Goal: Task Accomplishment & Management: Use online tool/utility

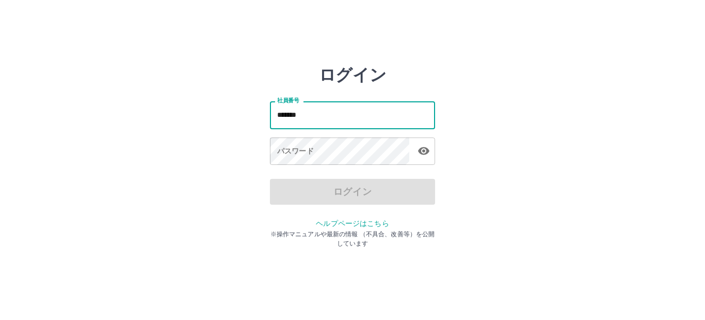
type input "*******"
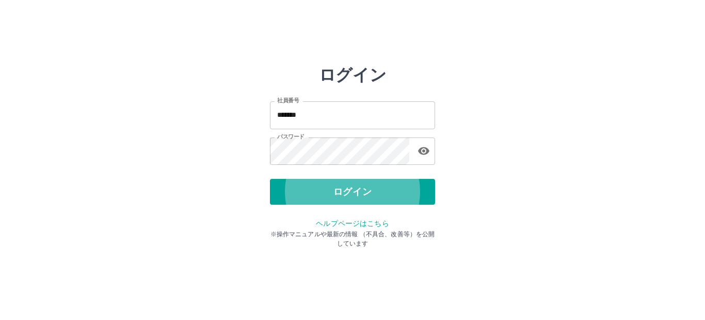
click at [270, 179] on button "ログイン" at bounding box center [352, 192] width 165 height 26
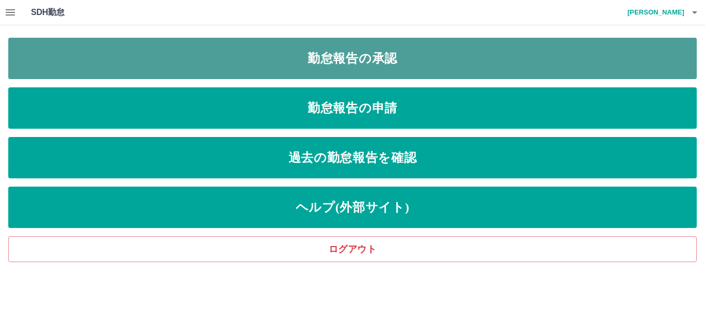
click at [365, 64] on link "勤怠報告の承認" at bounding box center [352, 58] width 689 height 41
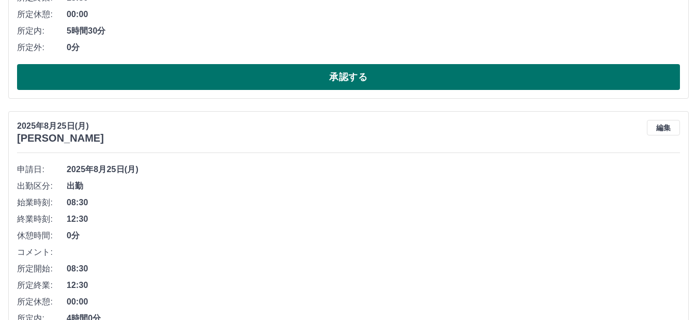
scroll to position [310, 0]
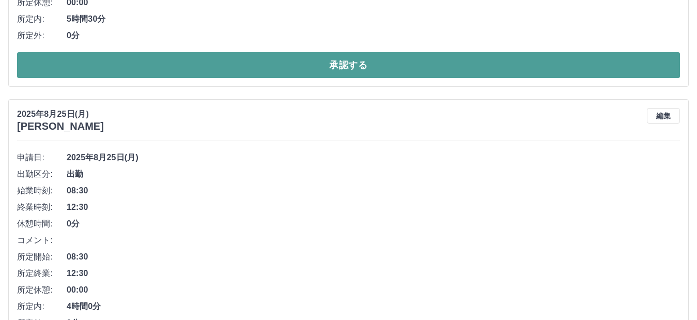
click at [360, 71] on button "承認する" at bounding box center [348, 65] width 662 height 26
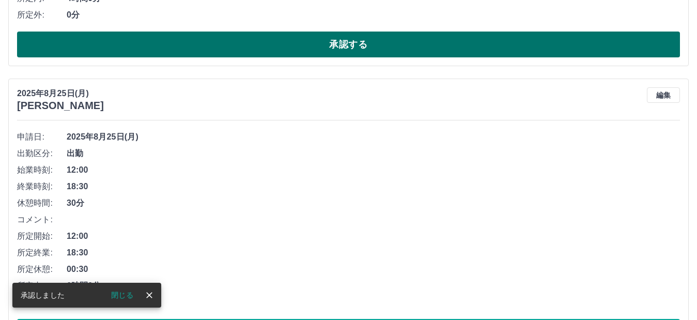
scroll to position [333, 0]
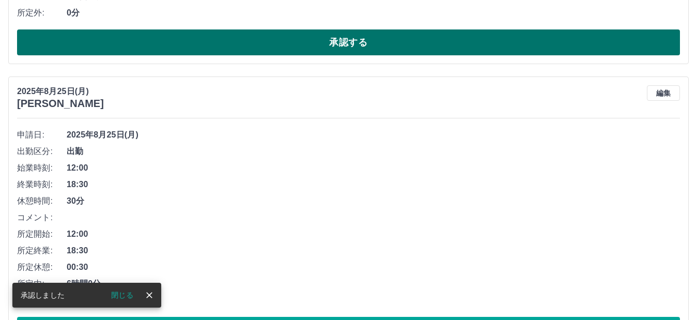
click at [362, 43] on button "承認する" at bounding box center [348, 42] width 662 height 26
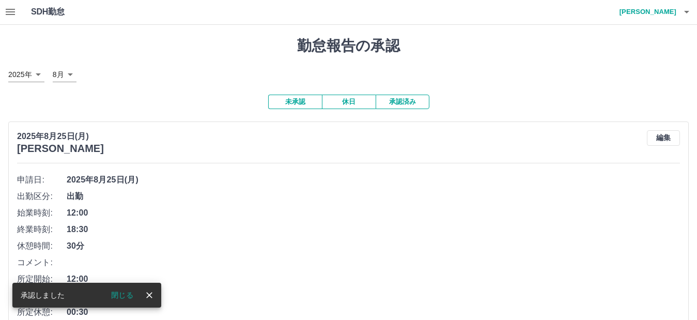
scroll to position [0, 0]
click at [401, 101] on button "承認済み" at bounding box center [402, 102] width 54 height 14
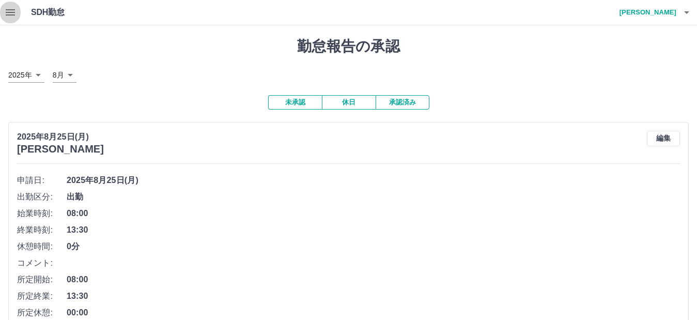
click at [10, 14] on icon "button" at bounding box center [10, 12] width 12 height 12
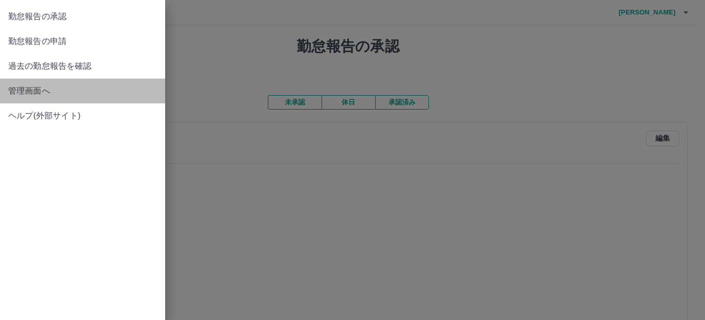
click at [31, 91] on span "管理画面へ" at bounding box center [82, 91] width 149 height 12
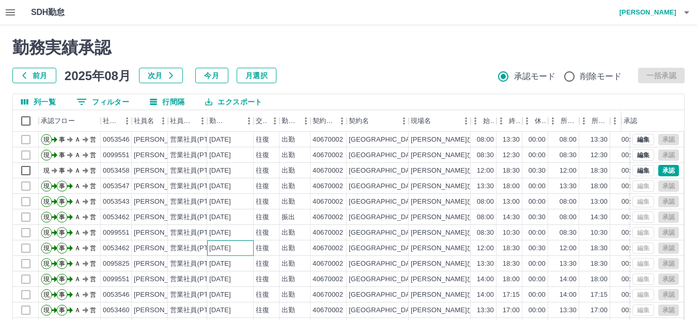
click at [247, 241] on div "[DATE]" at bounding box center [230, 247] width 46 height 15
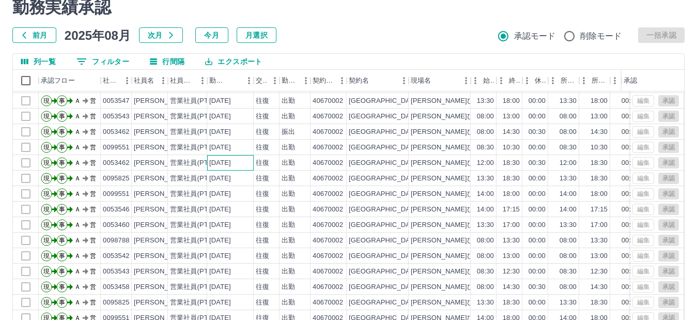
scroll to position [52, 0]
